Goal: Check status: Check status

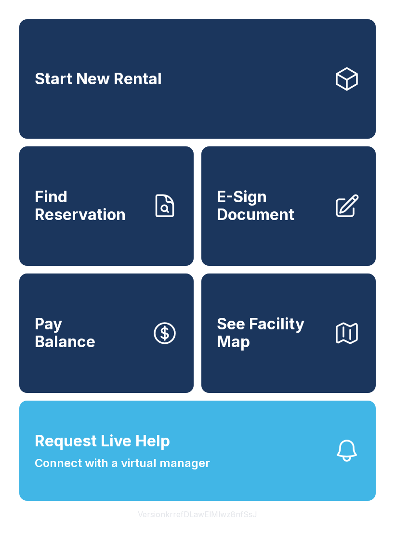
click at [129, 224] on span "Find Reservation" at bounding box center [89, 205] width 109 height 35
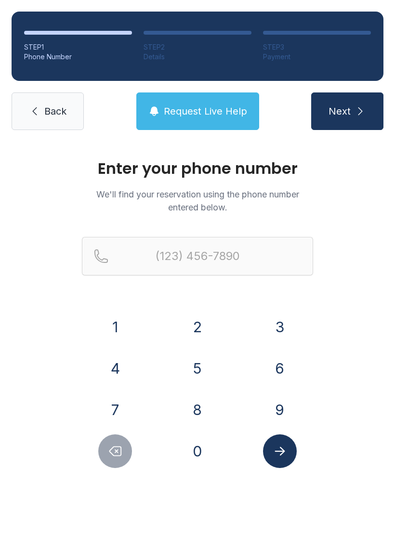
click at [280, 370] on button "6" at bounding box center [280, 369] width 34 height 34
click at [125, 325] on button "1" at bounding box center [115, 327] width 34 height 34
click at [280, 369] on button "6" at bounding box center [280, 369] width 34 height 34
click at [282, 327] on button "3" at bounding box center [280, 327] width 34 height 34
click at [200, 455] on button "0" at bounding box center [198, 452] width 34 height 34
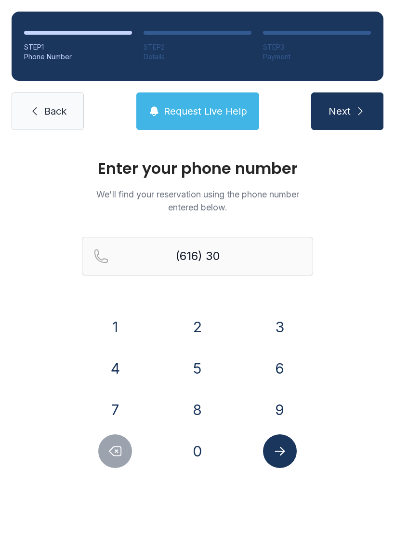
click at [199, 405] on button "8" at bounding box center [198, 410] width 34 height 34
click at [202, 451] on button "0" at bounding box center [198, 452] width 34 height 34
click at [123, 323] on button "1" at bounding box center [115, 327] width 34 height 34
click at [113, 370] on button "4" at bounding box center [115, 369] width 34 height 34
click at [200, 412] on button "8" at bounding box center [198, 410] width 34 height 34
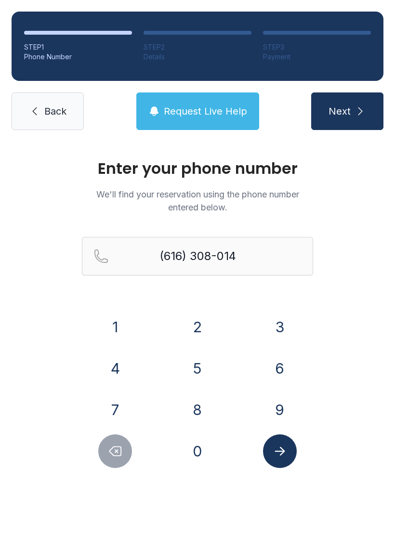
type input "[PHONE_NUMBER]"
click at [285, 457] on icon "Submit lookup form" at bounding box center [280, 451] width 14 height 14
